Goal: Find specific page/section: Find specific page/section

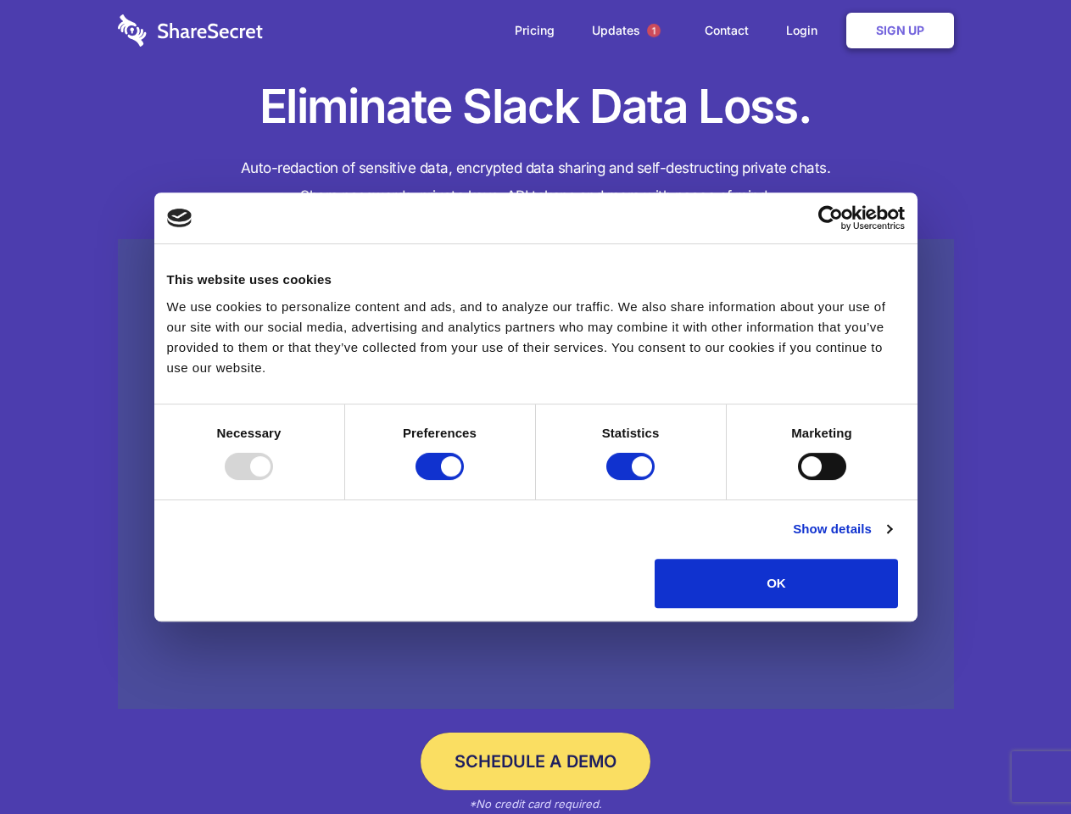
click at [273, 480] on div at bounding box center [249, 466] width 48 height 27
click at [464, 480] on input "Preferences" at bounding box center [439, 466] width 48 height 27
checkbox input "false"
click at [632, 480] on input "Statistics" at bounding box center [630, 466] width 48 height 27
checkbox input "false"
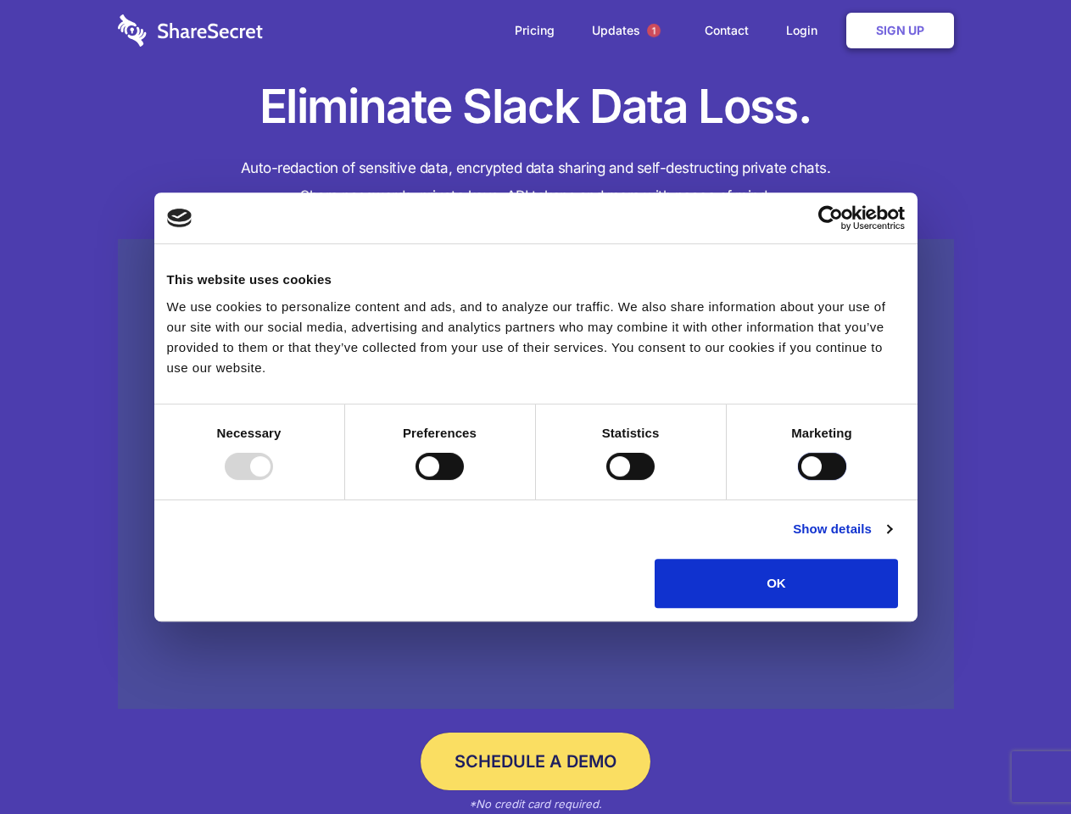
click at [798, 480] on input "Marketing" at bounding box center [822, 466] width 48 height 27
checkbox input "true"
click at [891, 539] on link "Show details" at bounding box center [842, 529] width 98 height 20
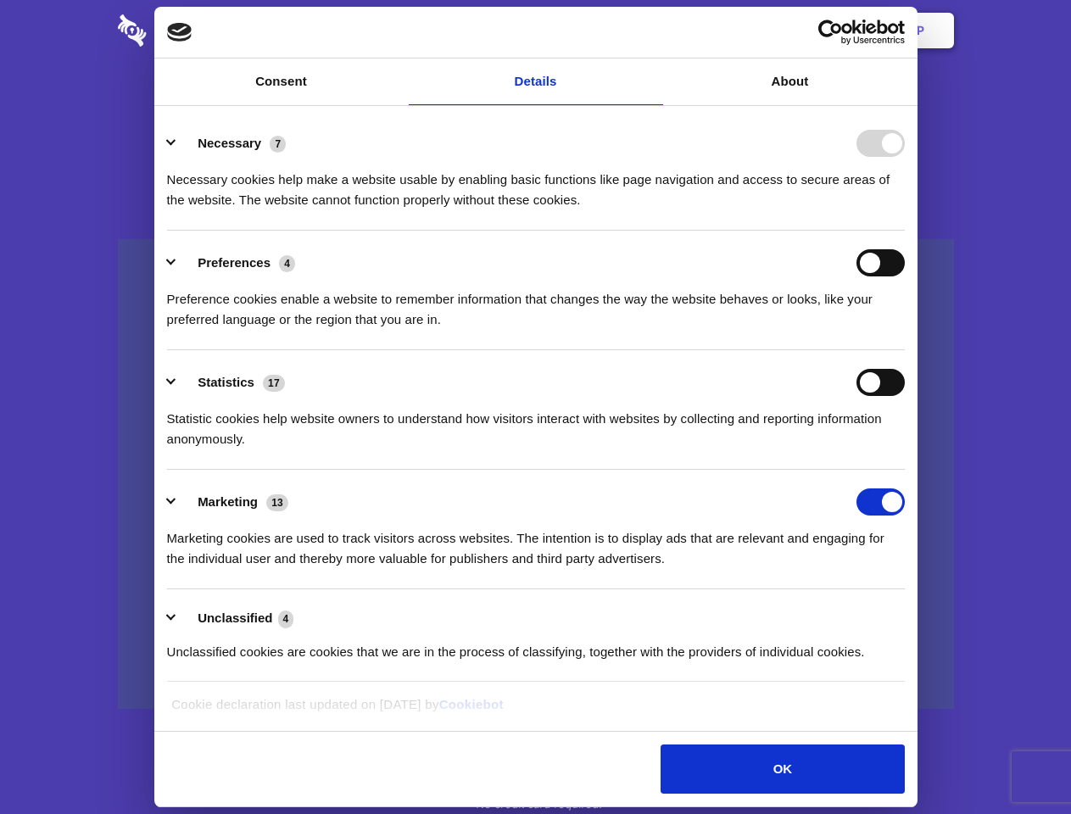
click at [904, 231] on li "Necessary 7 Necessary cookies help make a website usable by enabling basic func…" at bounding box center [535, 171] width 737 height 120
click at [653, 31] on span "1" at bounding box center [654, 31] width 14 height 14
